Goal: Information Seeking & Learning: Learn about a topic

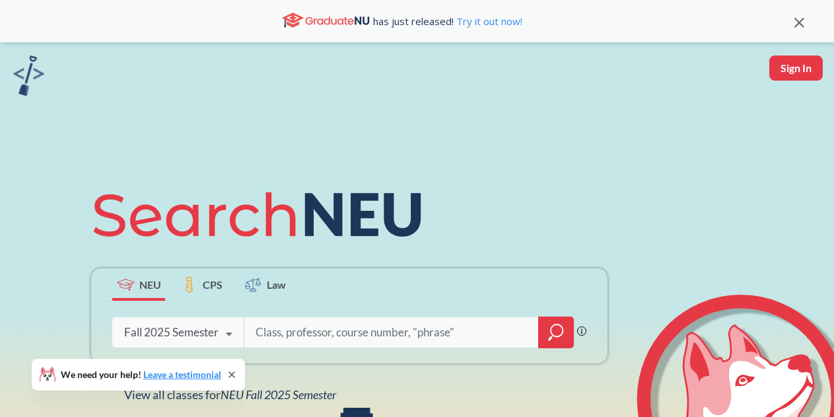
click at [319, 333] on input "search" at bounding box center [391, 332] width 275 height 28
click at [557, 334] on icon "magnifying glass" at bounding box center [556, 332] width 16 height 18
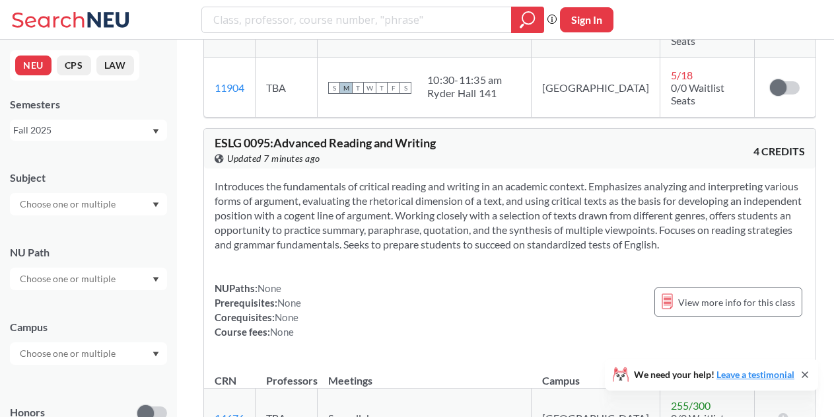
scroll to position [679, 0]
click at [86, 202] on input "text" at bounding box center [68, 204] width 111 height 16
type input "info"
click at [91, 232] on div "INFO ( 32 )" at bounding box center [91, 227] width 149 height 15
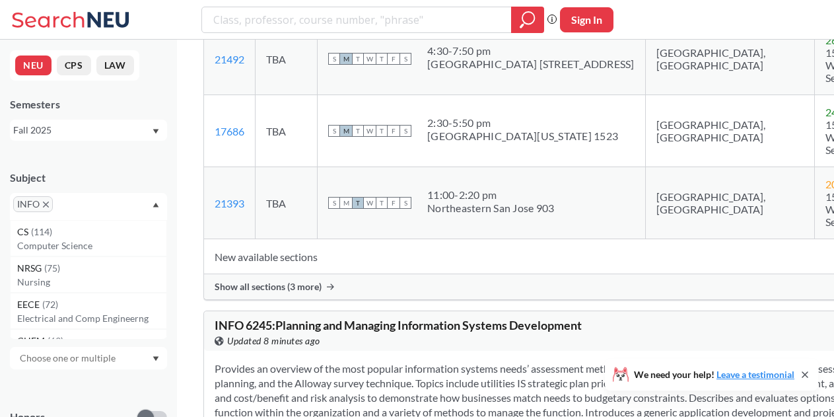
scroll to position [3941, 0]
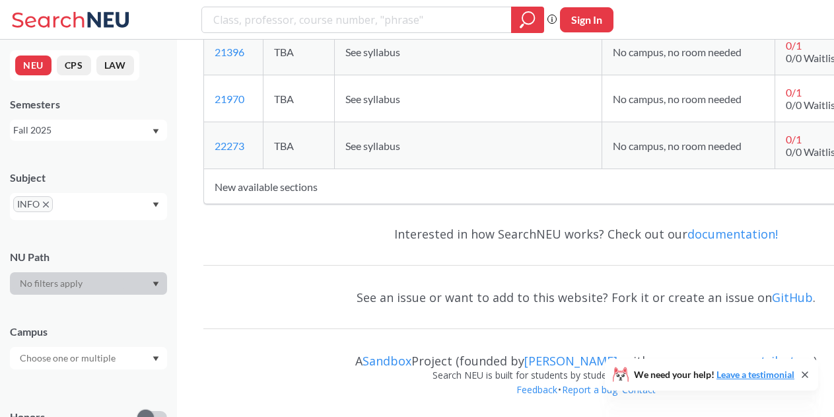
scroll to position [13084, 0]
